Goal: Task Accomplishment & Management: Complete application form

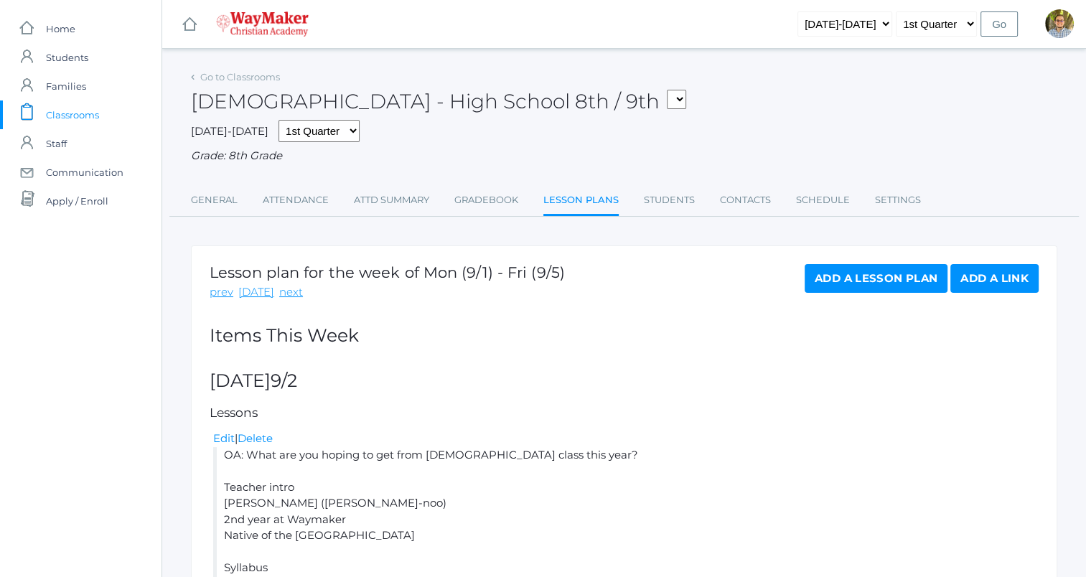
click at [90, 121] on span "Classrooms" at bounding box center [72, 114] width 53 height 29
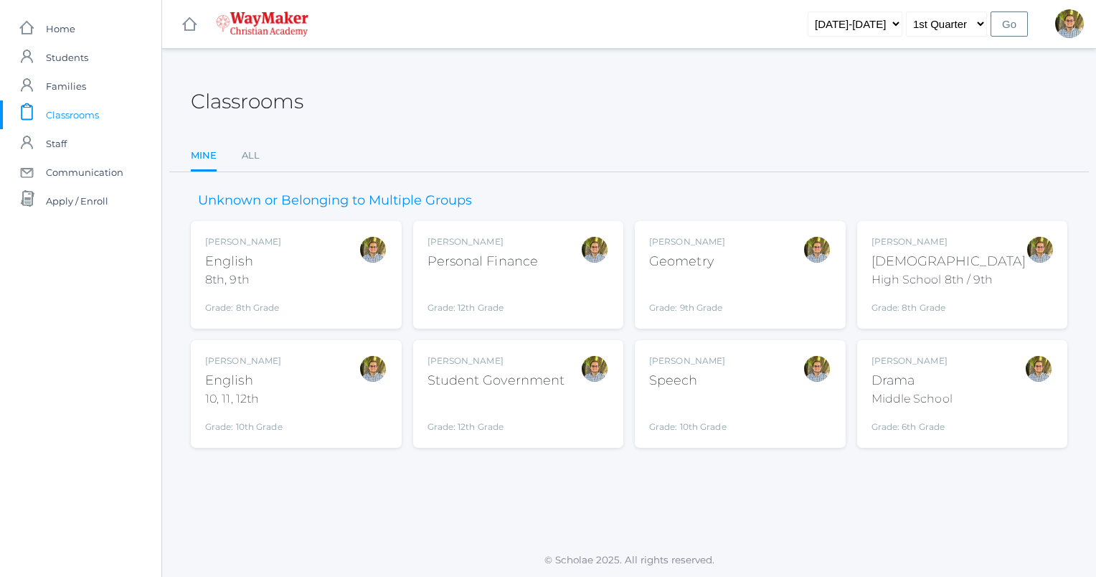
click at [324, 266] on div "Kylen Braileanu English 8th, 9th Grade: 8th Grade 08ENGLISH" at bounding box center [296, 274] width 182 height 79
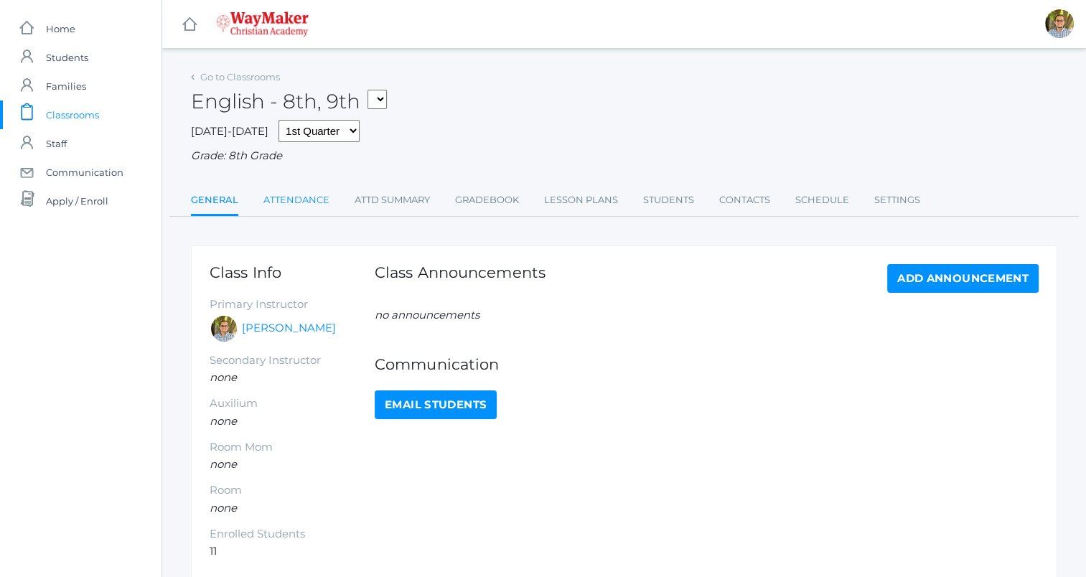
click at [295, 194] on link "Attendance" at bounding box center [296, 200] width 66 height 29
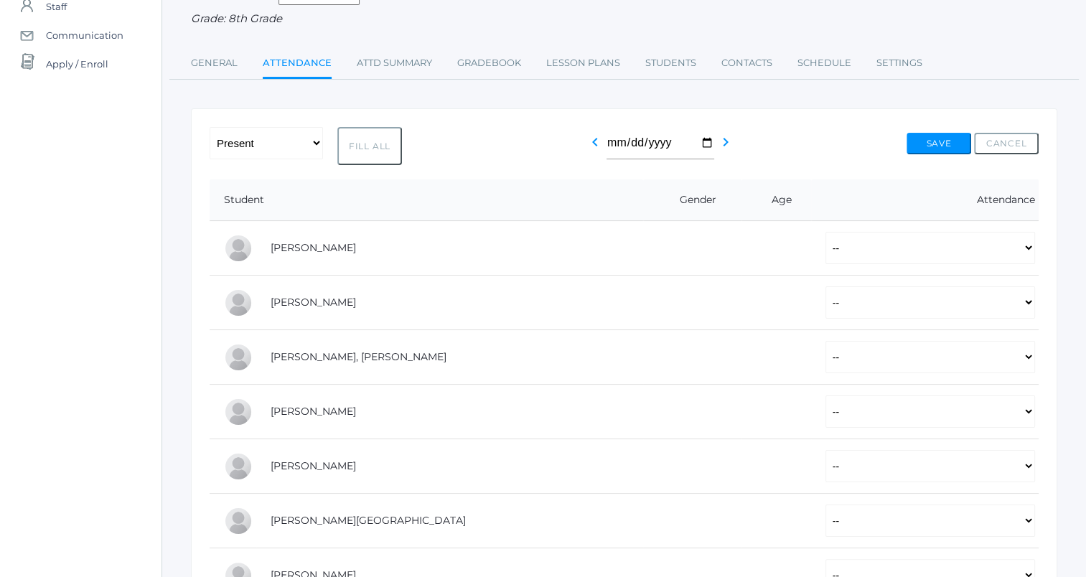
scroll to position [141, 0]
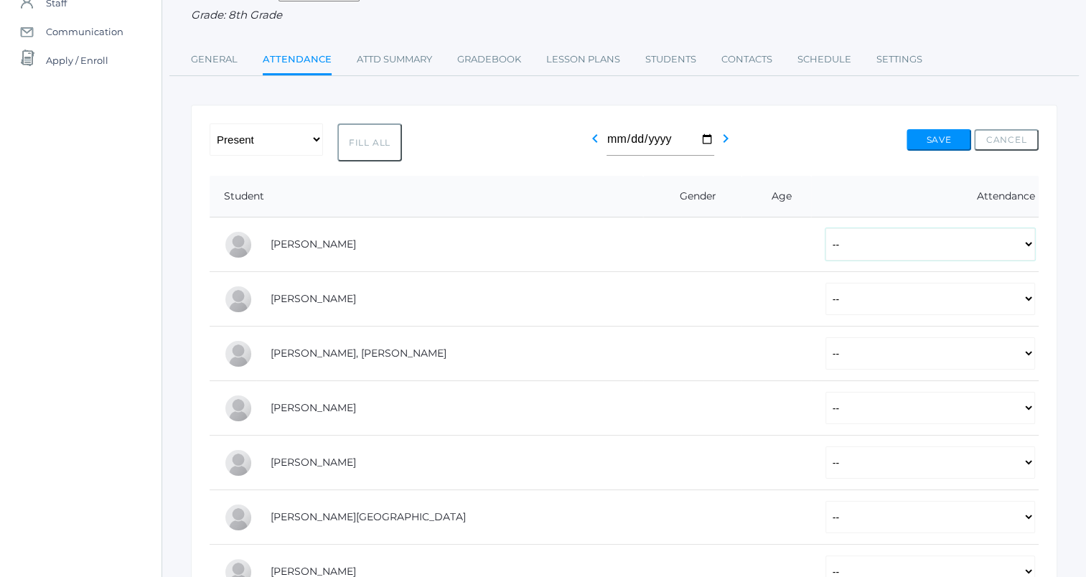
click at [910, 241] on select "-- Present Tardy Excused Tardy Unexcused Absent Excused Absent Unexcused" at bounding box center [930, 244] width 210 height 32
select select "P"
click at [825, 228] on select "-- Present Tardy Excused Tardy Unexcused Absent Excused Absent Unexcused" at bounding box center [930, 244] width 210 height 32
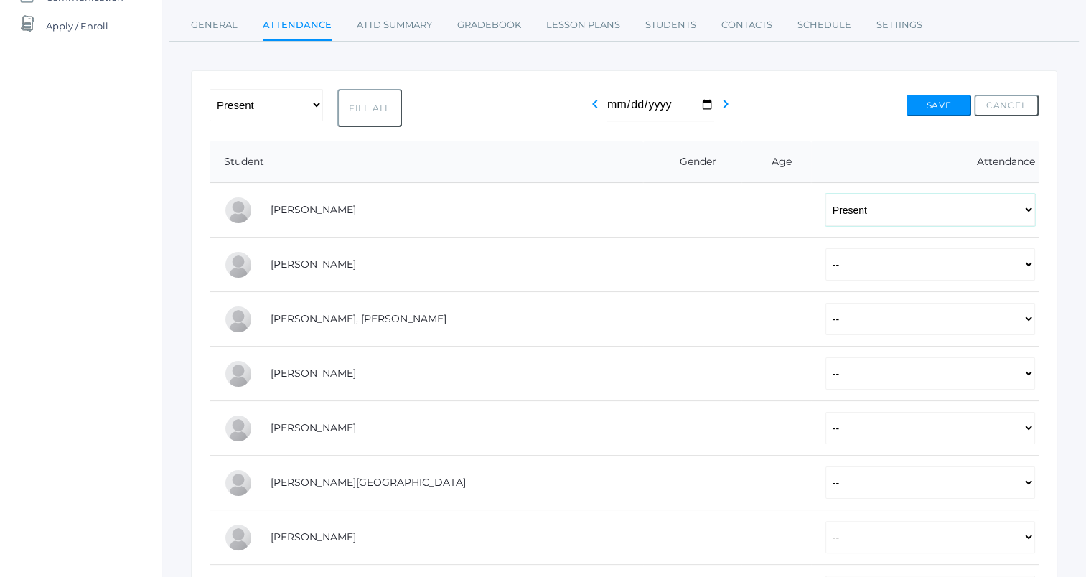
scroll to position [175, 0]
click at [825, 264] on select "-- Present Tardy Excused Tardy Unexcused Absent Excused Absent Unexcused" at bounding box center [930, 264] width 210 height 32
select select "P"
click at [825, 248] on select "-- Present Tardy Excused Tardy Unexcused Absent Excused Absent Unexcused" at bounding box center [930, 264] width 210 height 32
click at [825, 314] on select "-- Present Tardy Excused Tardy Unexcused Absent Excused Absent Unexcused" at bounding box center [930, 319] width 210 height 32
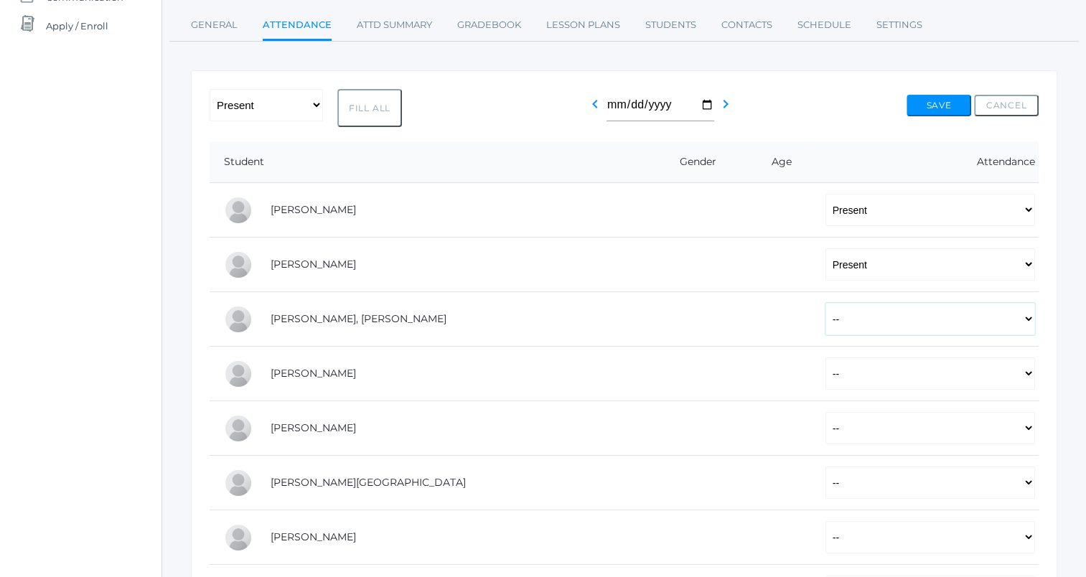
select select "P"
click at [825, 303] on select "-- Present Tardy Excused Tardy Unexcused Absent Excused Absent Unexcused" at bounding box center [930, 319] width 210 height 32
click at [904, 371] on select "-- Present Tardy Excused Tardy Unexcused Absent Excused Absent Unexcused" at bounding box center [930, 373] width 210 height 32
select select "P"
click at [825, 357] on select "-- Present Tardy Excused Tardy Unexcused Absent Excused Absent Unexcused" at bounding box center [930, 373] width 210 height 32
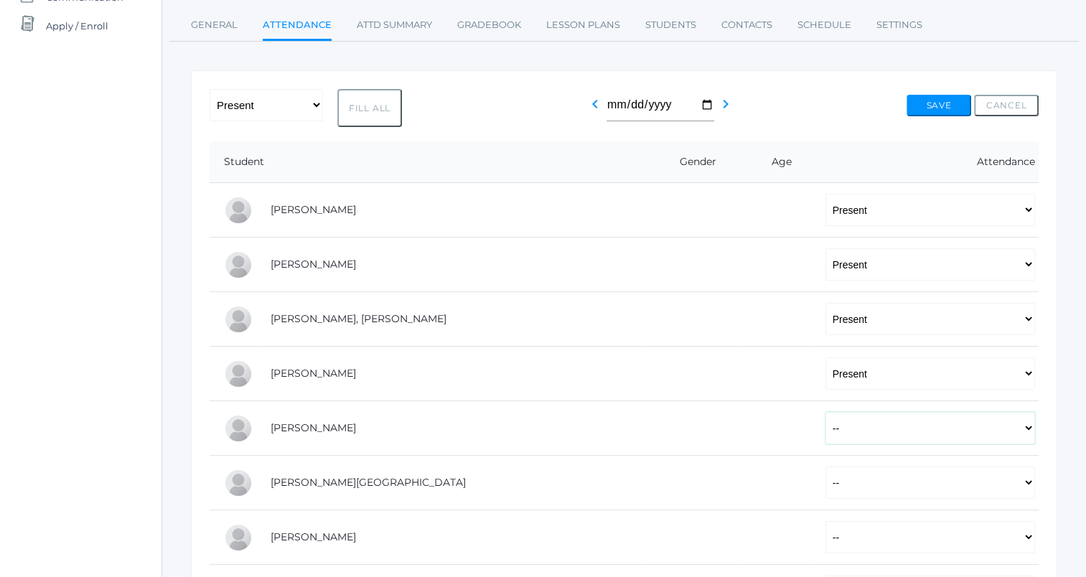
click at [858, 425] on select "-- Present Tardy Excused Tardy Unexcused Absent Excused Absent Unexcused" at bounding box center [930, 428] width 210 height 32
select select "P"
click at [825, 412] on select "-- Present Tardy Excused Tardy Unexcused Absent Excused Absent Unexcused" at bounding box center [930, 428] width 210 height 32
click at [825, 479] on select "-- Present Tardy Excused Tardy Unexcused Absent Excused Absent Unexcused" at bounding box center [930, 482] width 210 height 32
select select "P"
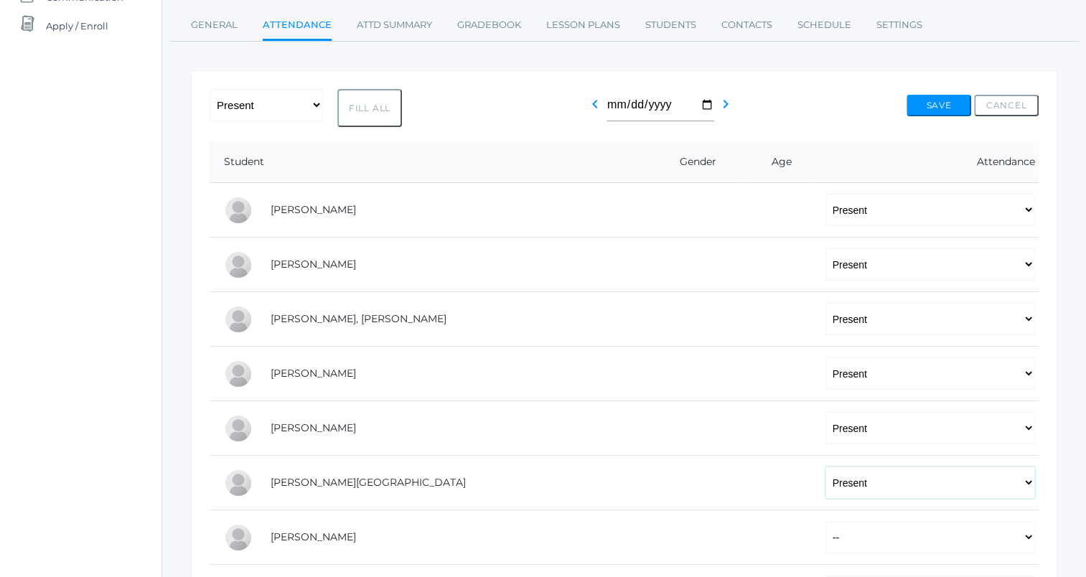
click at [825, 466] on select "-- Present Tardy Excused Tardy Unexcused Absent Excused Absent Unexcused" at bounding box center [930, 482] width 210 height 32
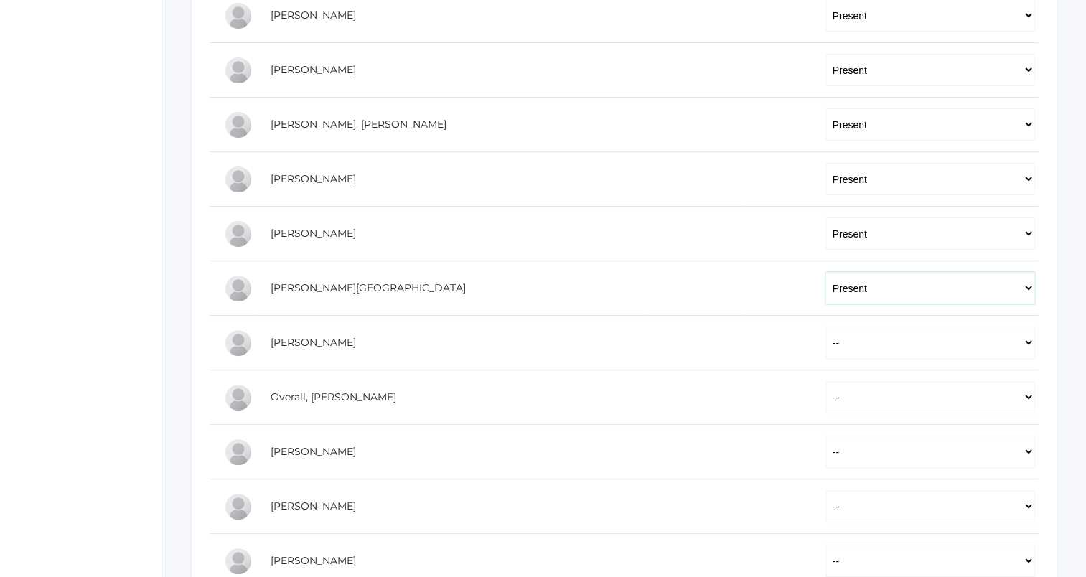
scroll to position [370, 0]
click at [825, 331] on select "-- Present Tardy Excused Tardy Unexcused Absent Excused Absent Unexcused" at bounding box center [930, 342] width 210 height 32
select select "P"
click at [825, 326] on select "-- Present Tardy Excused Tardy Unexcused Absent Excused Absent Unexcused" at bounding box center [930, 342] width 210 height 32
click at [825, 402] on select "-- Present Tardy Excused Tardy Unexcused Absent Excused Absent Unexcused" at bounding box center [930, 396] width 210 height 32
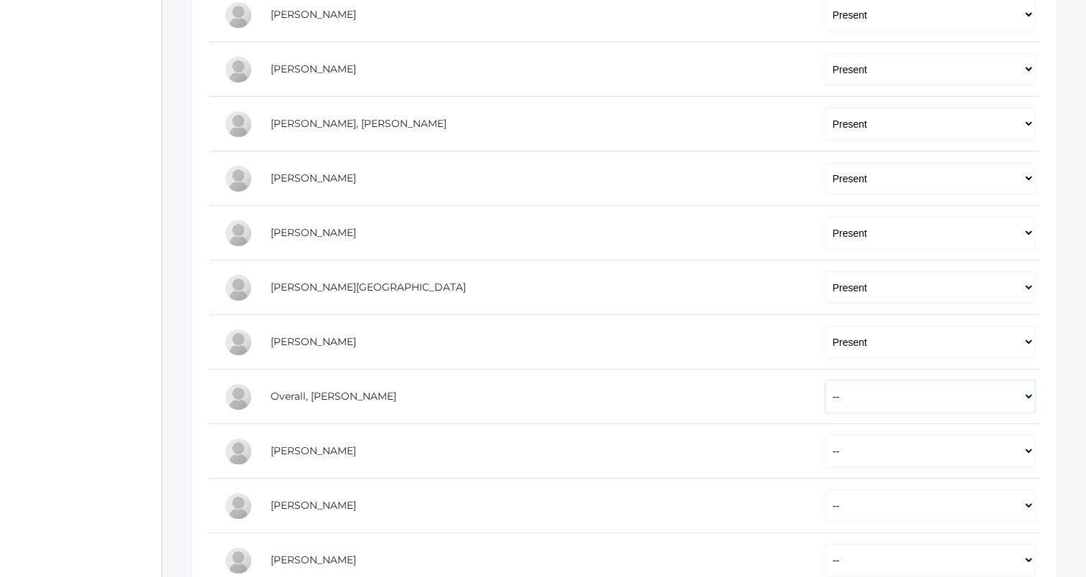
select select "P"
click at [825, 380] on select "-- Present Tardy Excused Tardy Unexcused Absent Excused Absent Unexcused" at bounding box center [930, 396] width 210 height 32
click at [825, 439] on select "-- Present Tardy Excused Tardy Unexcused Absent Excused Absent Unexcused" at bounding box center [930, 451] width 210 height 32
select select "P"
click at [825, 435] on select "-- Present Tardy Excused Tardy Unexcused Absent Excused Absent Unexcused" at bounding box center [930, 451] width 210 height 32
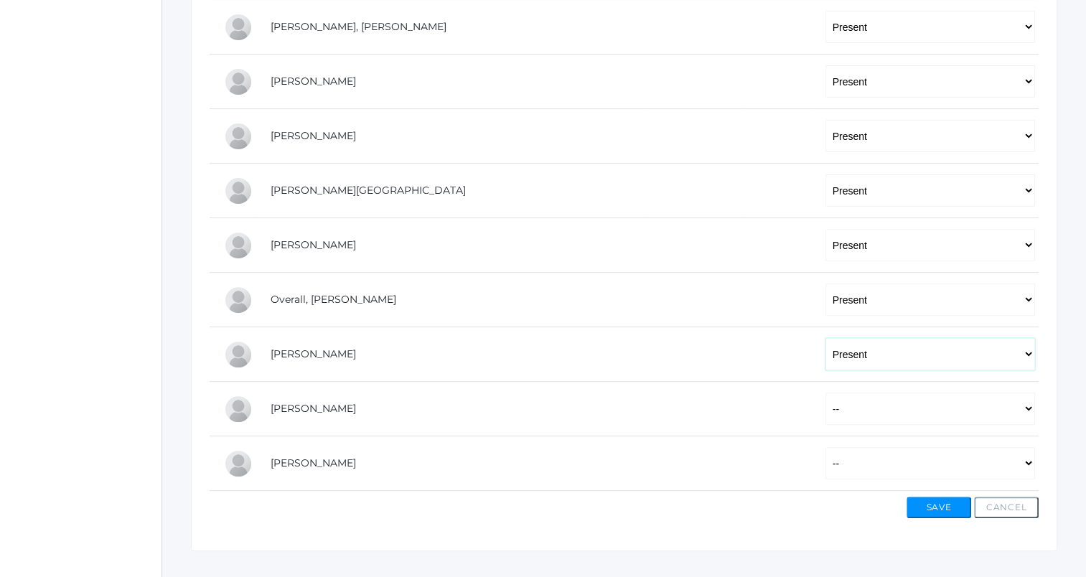
scroll to position [491, 0]
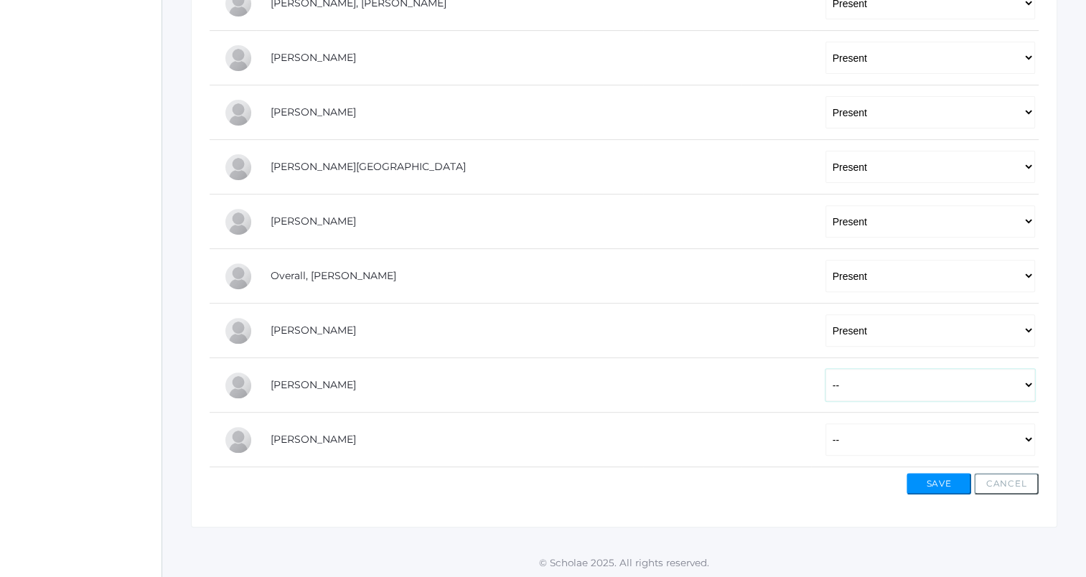
click at [830, 383] on select "-- Present Tardy Excused Tardy Unexcused Absent Excused Absent Unexcused" at bounding box center [930, 385] width 210 height 32
select select "P"
click at [825, 369] on select "-- Present Tardy Excused Tardy Unexcused Absent Excused Absent Unexcused" at bounding box center [930, 385] width 210 height 32
click at [825, 439] on select "-- Present Tardy Excused Tardy Unexcused Absent Excused Absent Unexcused" at bounding box center [930, 439] width 210 height 32
select select "P"
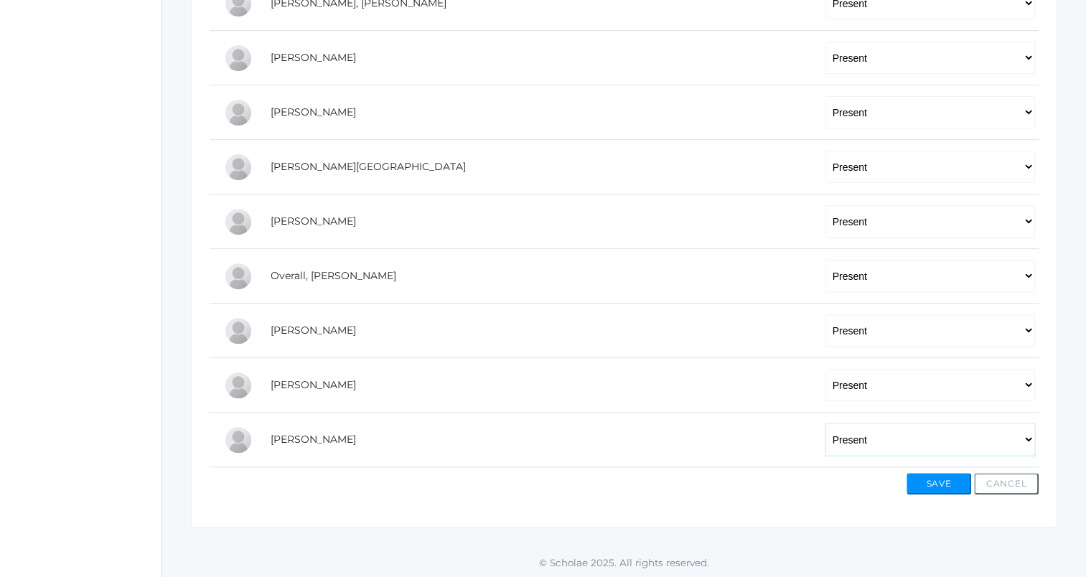
click at [825, 423] on select "-- Present Tardy Excused Tardy Unexcused Absent Excused Absent Unexcused" at bounding box center [930, 439] width 210 height 32
click at [952, 484] on button "Save" at bounding box center [938, 484] width 65 height 22
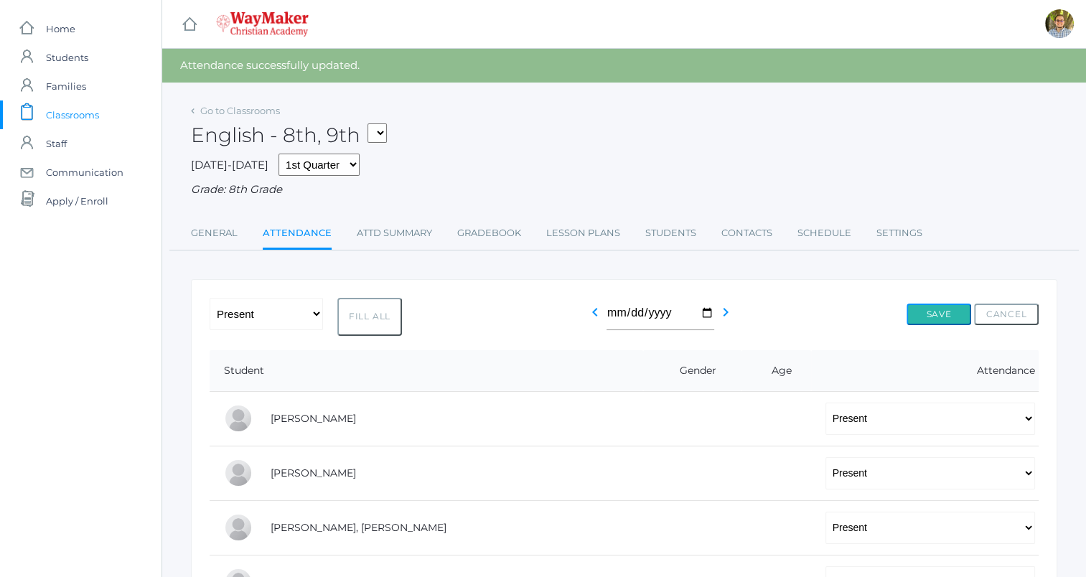
click at [913, 311] on button "Save" at bounding box center [938, 315] width 65 height 22
click at [610, 240] on link "Lesson Plans" at bounding box center [583, 233] width 74 height 29
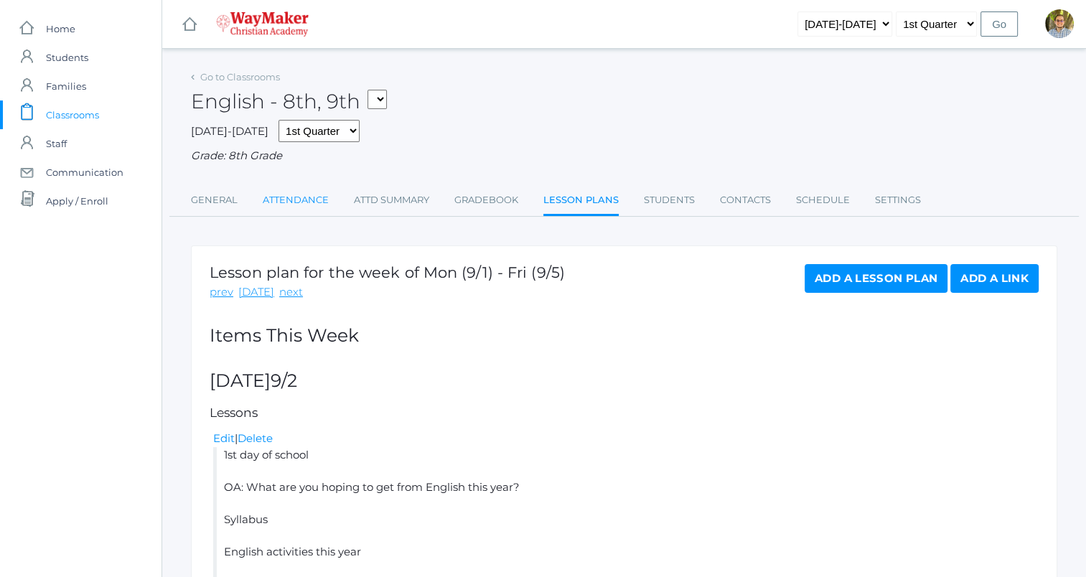
click at [301, 204] on link "Attendance" at bounding box center [296, 200] width 66 height 29
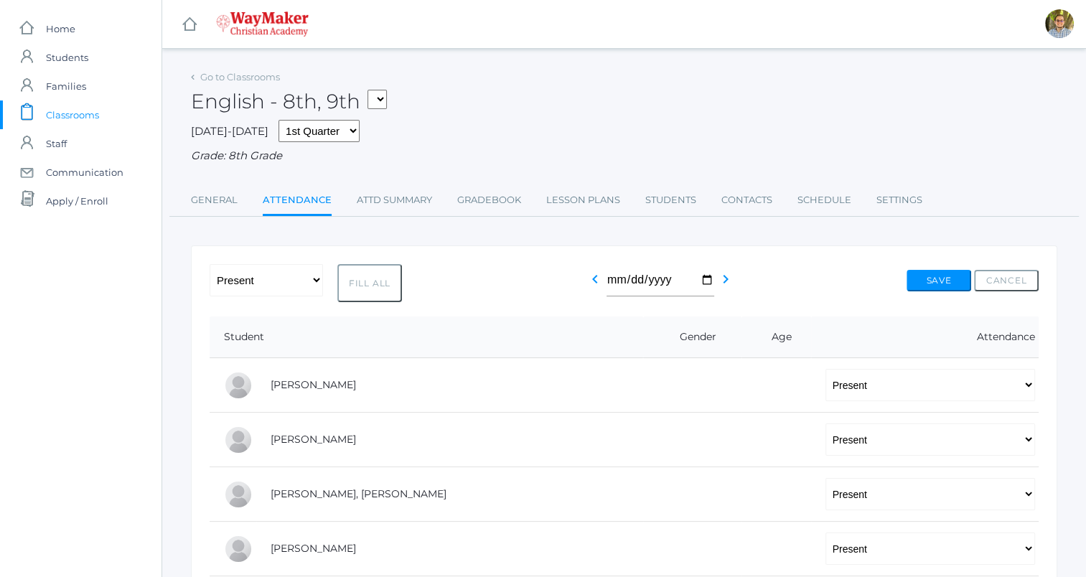
click at [70, 110] on span "Classrooms" at bounding box center [72, 114] width 53 height 29
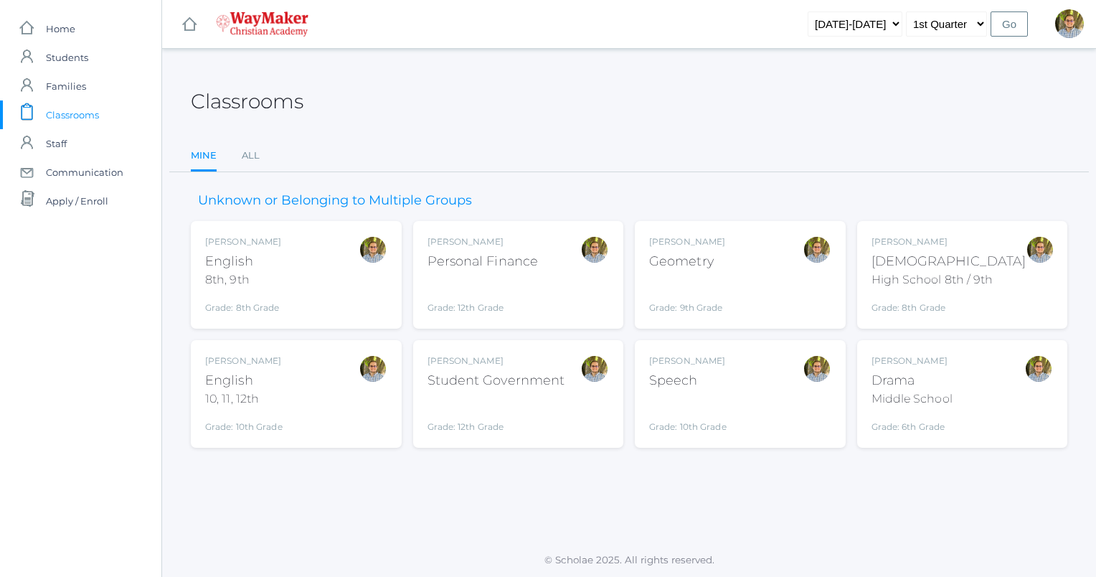
click at [327, 394] on div "Kylen Braileanu English 10, 11, 12th Grade: 10th Grade HSENGLISH" at bounding box center [296, 393] width 182 height 79
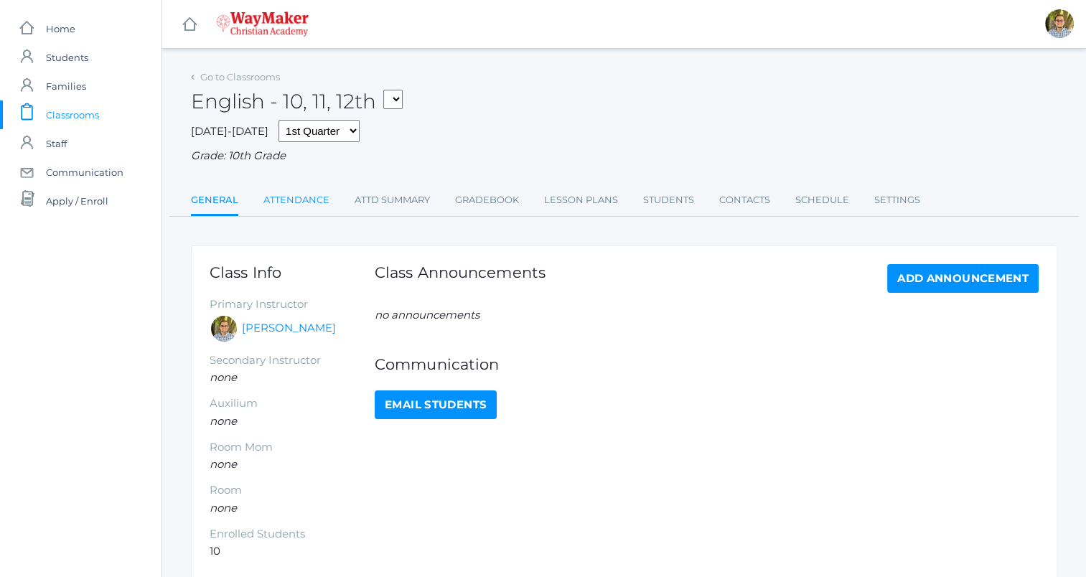
click at [296, 207] on link "Attendance" at bounding box center [296, 200] width 66 height 29
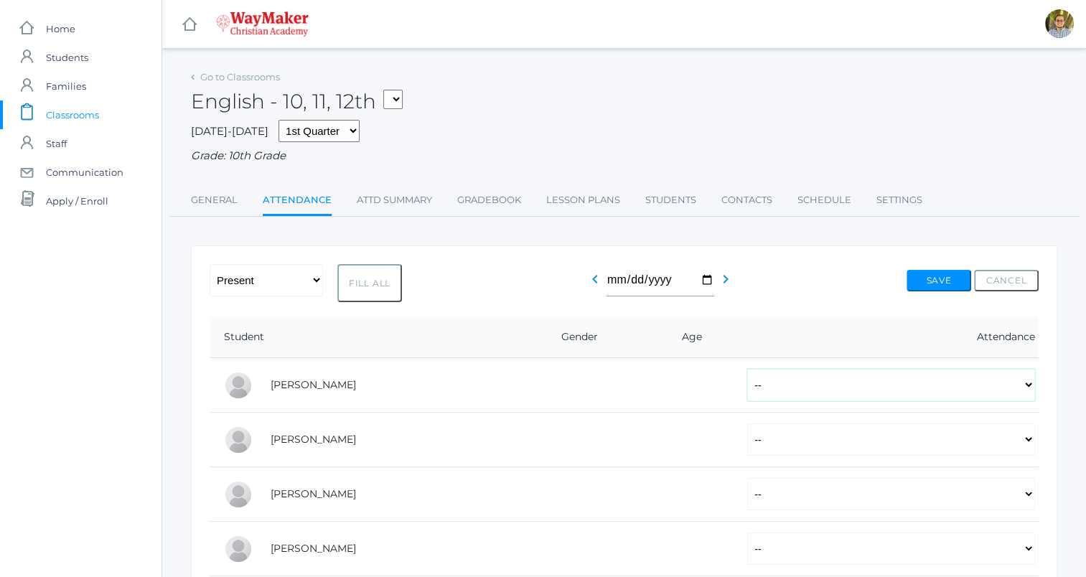
click at [964, 381] on select "-- Present Tardy Excused Tardy Unexcused Absent Excused Absent Unexcused" at bounding box center [891, 385] width 288 height 32
select select "P"
click at [747, 369] on select "-- Present Tardy Excused Tardy Unexcused Absent Excused Absent Unexcused" at bounding box center [891, 385] width 288 height 32
click at [813, 443] on select "-- Present Tardy Excused Tardy Unexcused Absent Excused Absent Unexcused" at bounding box center [891, 439] width 288 height 32
select select "P"
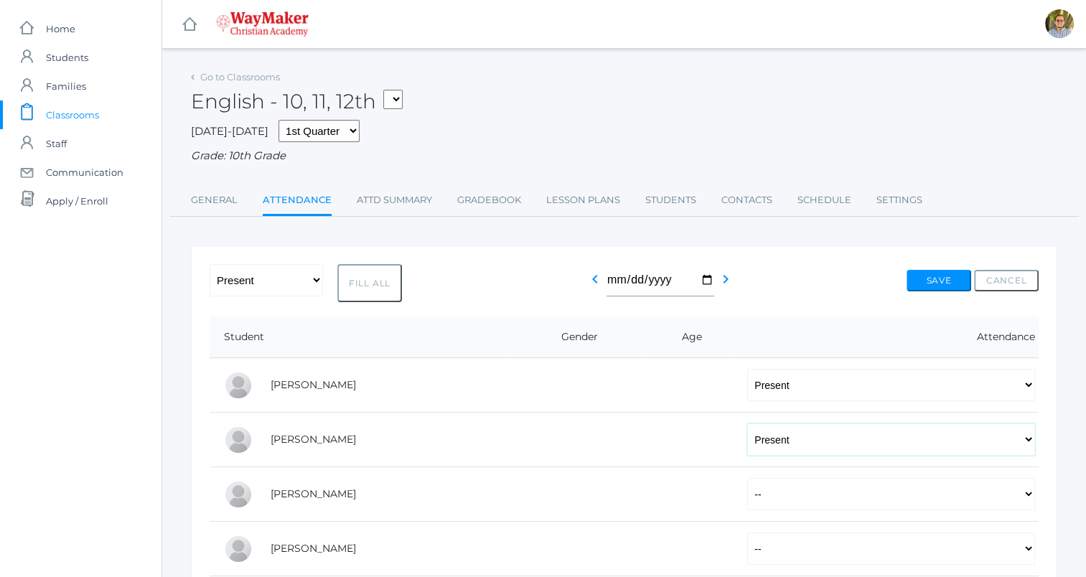
click at [747, 423] on select "-- Present Tardy Excused Tardy Unexcused Absent Excused Absent Unexcused" at bounding box center [891, 439] width 288 height 32
click at [769, 495] on select "-- Present Tardy Excused Tardy Unexcused Absent Excused Absent Unexcused" at bounding box center [891, 494] width 288 height 32
select select "P"
click at [747, 478] on select "-- Present Tardy Excused Tardy Unexcused Absent Excused Absent Unexcused" at bounding box center [891, 494] width 288 height 32
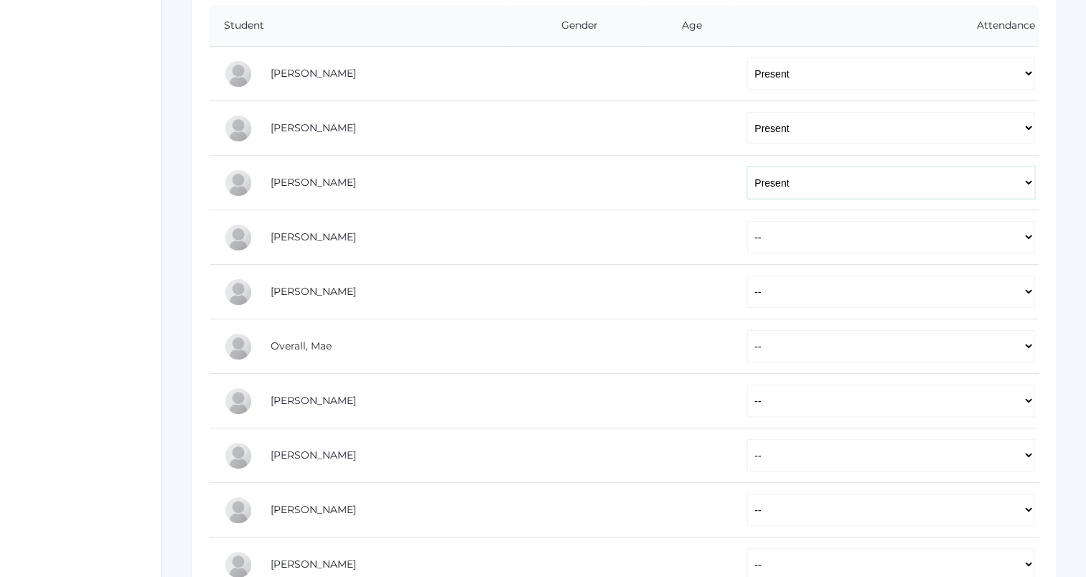
scroll to position [318, 0]
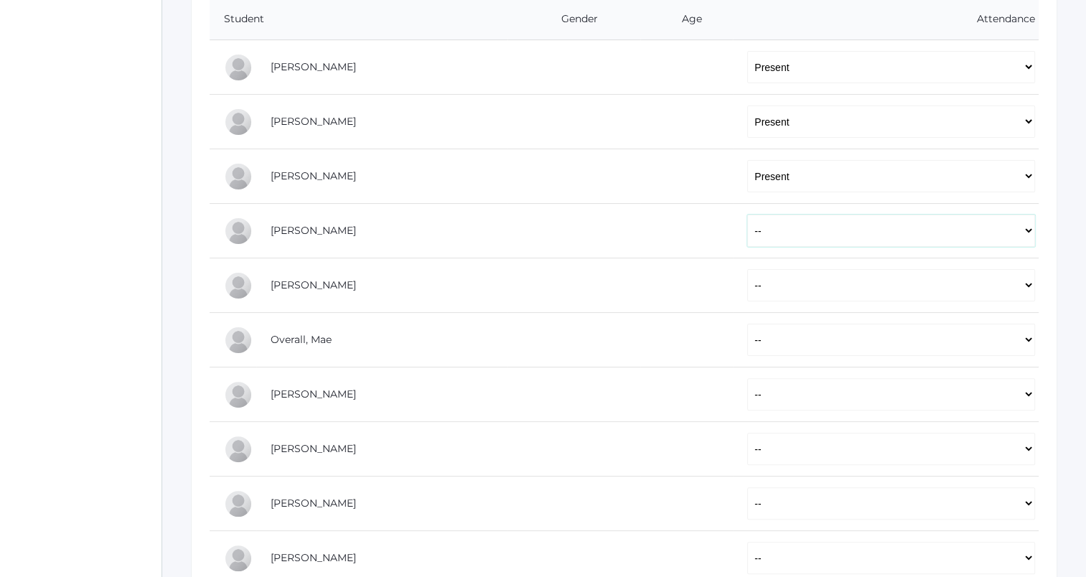
click at [826, 232] on select "-- Present Tardy Excused Tardy Unexcused Absent Excused Absent Unexcused" at bounding box center [891, 231] width 288 height 32
select select "P"
click at [747, 215] on select "-- Present Tardy Excused Tardy Unexcused Absent Excused Absent Unexcused" at bounding box center [891, 231] width 288 height 32
click at [802, 288] on select "-- Present Tardy Excused Tardy Unexcused Absent Excused Absent Unexcused" at bounding box center [891, 285] width 288 height 32
select select "P"
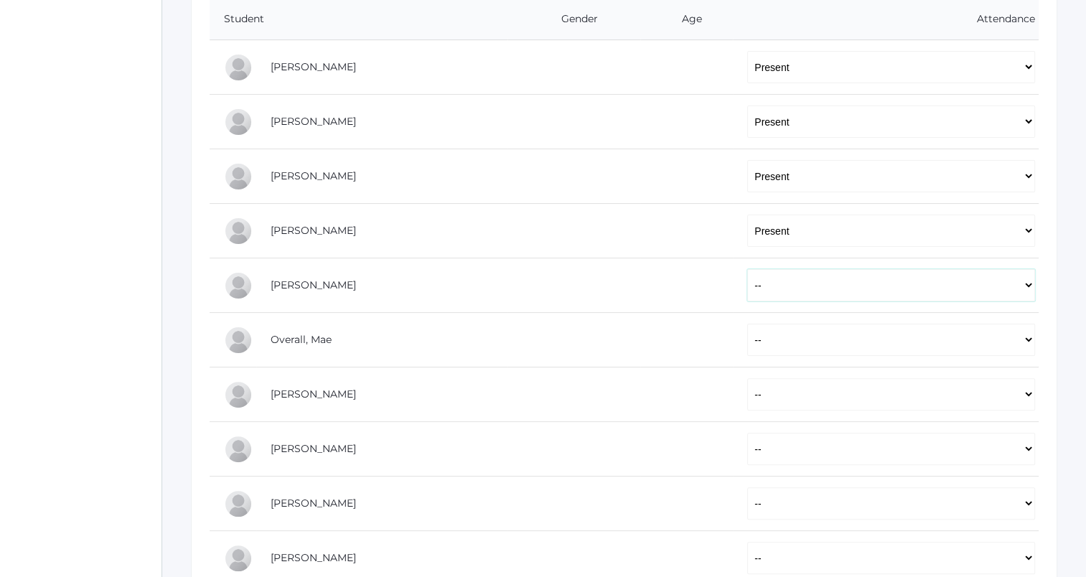
click at [747, 269] on select "-- Present Tardy Excused Tardy Unexcused Absent Excused Absent Unexcused" at bounding box center [891, 285] width 288 height 32
click at [804, 339] on select "-- Present Tardy Excused Tardy Unexcused Absent Excused Absent Unexcused" at bounding box center [891, 340] width 288 height 32
select select "P"
click at [747, 324] on select "-- Present Tardy Excused Tardy Unexcused Absent Excused Absent Unexcused" at bounding box center [891, 340] width 288 height 32
click at [781, 395] on select "-- Present Tardy Excused Tardy Unexcused Absent Excused Absent Unexcused" at bounding box center [891, 394] width 288 height 32
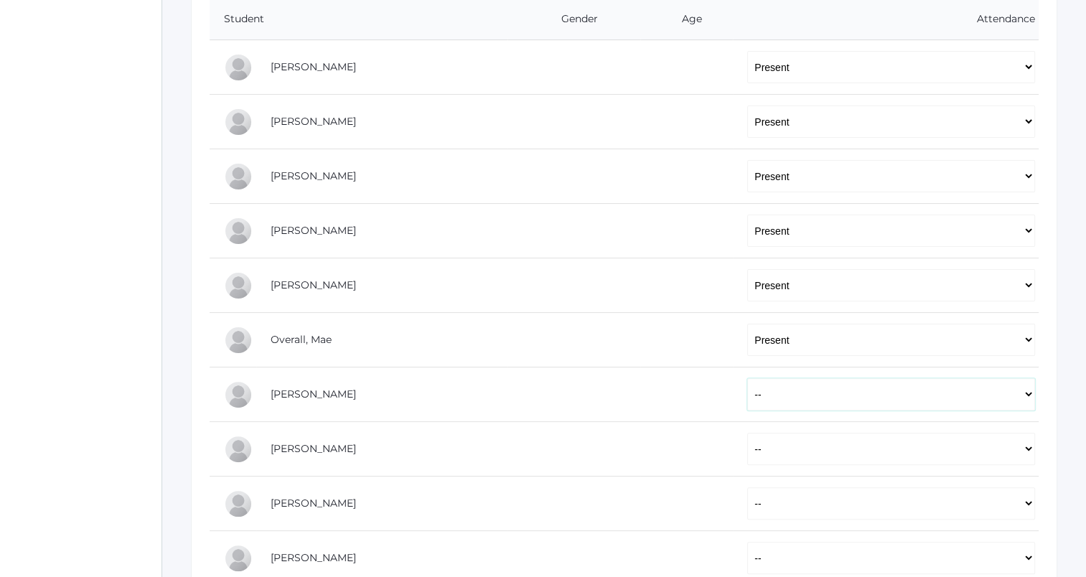
select select "P"
click at [747, 378] on select "-- Present Tardy Excused Tardy Unexcused Absent Excused Absent Unexcused" at bounding box center [891, 394] width 288 height 32
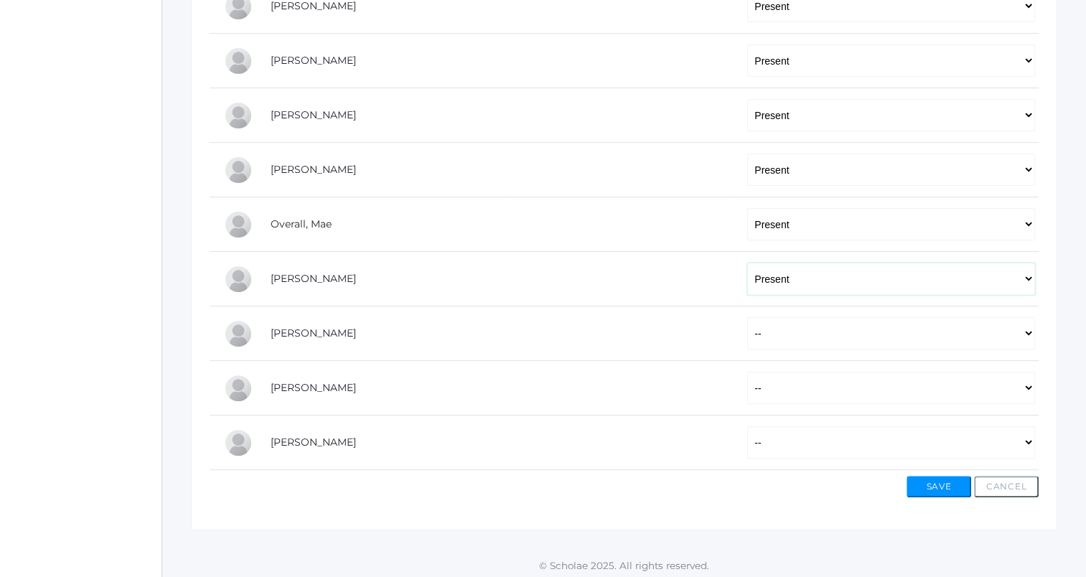
scroll to position [436, 0]
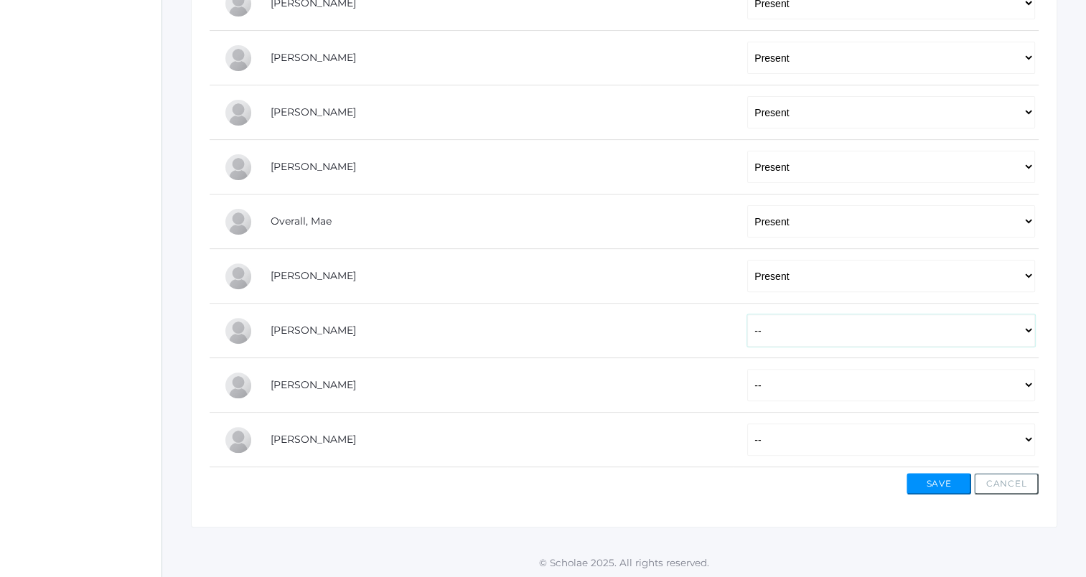
click at [805, 341] on select "-- Present Tardy Excused Tardy Unexcused Absent Excused Absent Unexcused" at bounding box center [891, 330] width 288 height 32
select select "P"
click at [747, 314] on select "-- Present Tardy Excused Tardy Unexcused Absent Excused Absent Unexcused" at bounding box center [891, 330] width 288 height 32
click at [794, 393] on select "-- Present Tardy Excused Tardy Unexcused Absent Excused Absent Unexcused" at bounding box center [891, 385] width 288 height 32
select select "P"
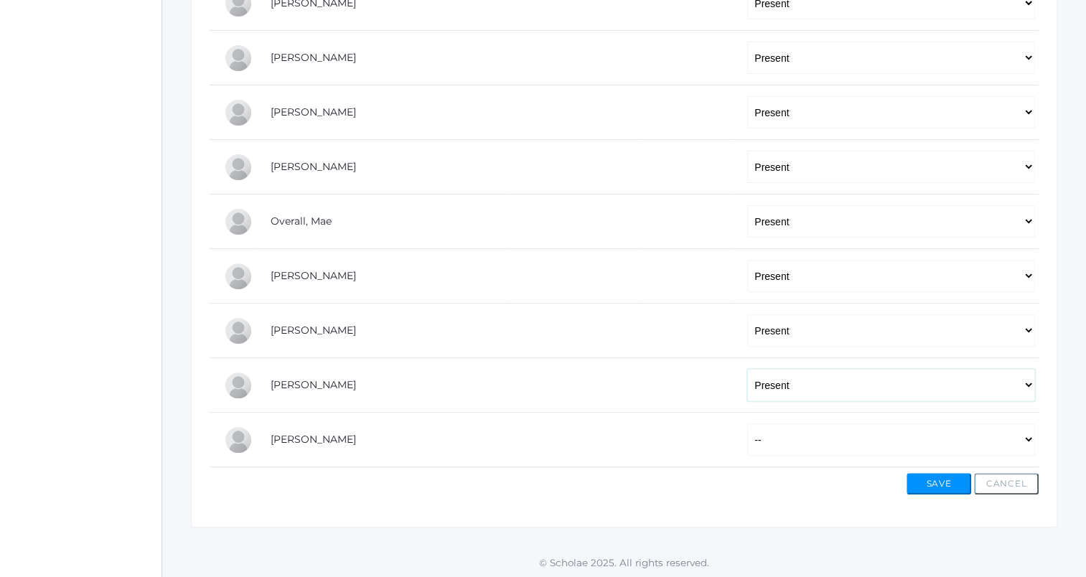
click at [747, 369] on select "-- Present Tardy Excused Tardy Unexcused Absent Excused Absent Unexcused" at bounding box center [891, 385] width 288 height 32
click at [795, 441] on select "-- Present Tardy Excused Tardy Unexcused Absent Excused Absent Unexcused" at bounding box center [891, 439] width 288 height 32
select select "P"
click at [747, 423] on select "-- Present Tardy Excused Tardy Unexcused Absent Excused Absent Unexcused" at bounding box center [891, 439] width 288 height 32
click at [934, 481] on button "Save" at bounding box center [938, 484] width 65 height 22
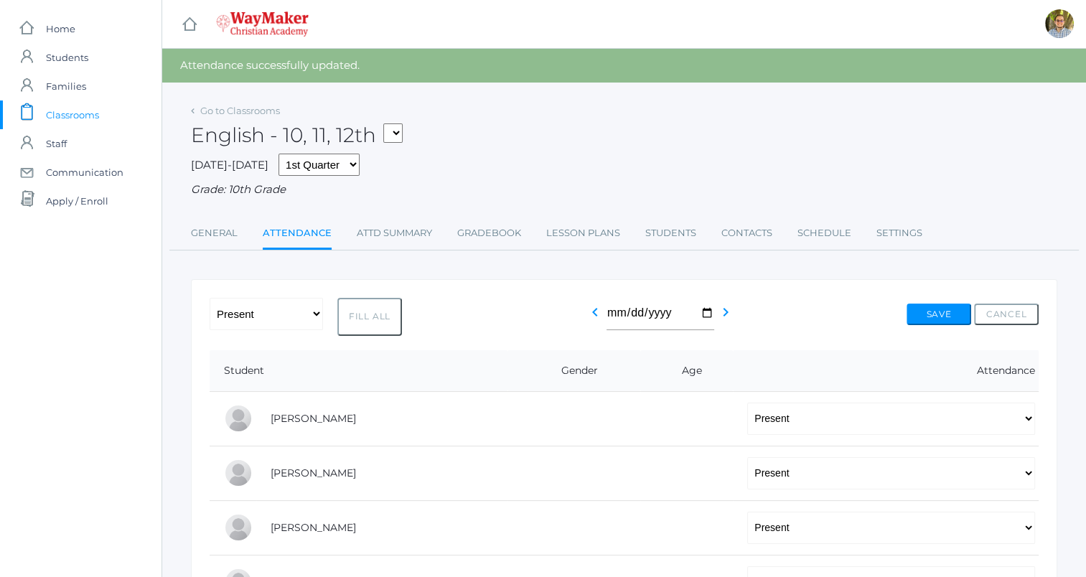
click at [465, 163] on div "[DATE]-[DATE] 1st Quarter 2nd Quarter 3rd Quarter 4th Quarter Grade: 10th Grade" at bounding box center [624, 176] width 866 height 44
click at [586, 234] on link "Lesson Plans" at bounding box center [583, 233] width 74 height 29
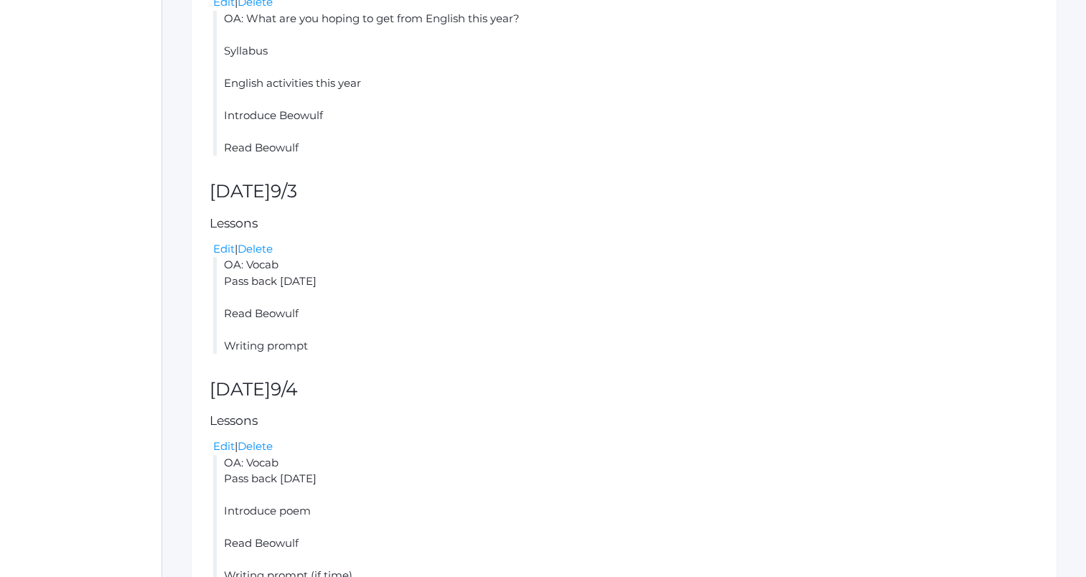
scroll to position [442, 0]
